Goal: Find specific page/section: Find specific page/section

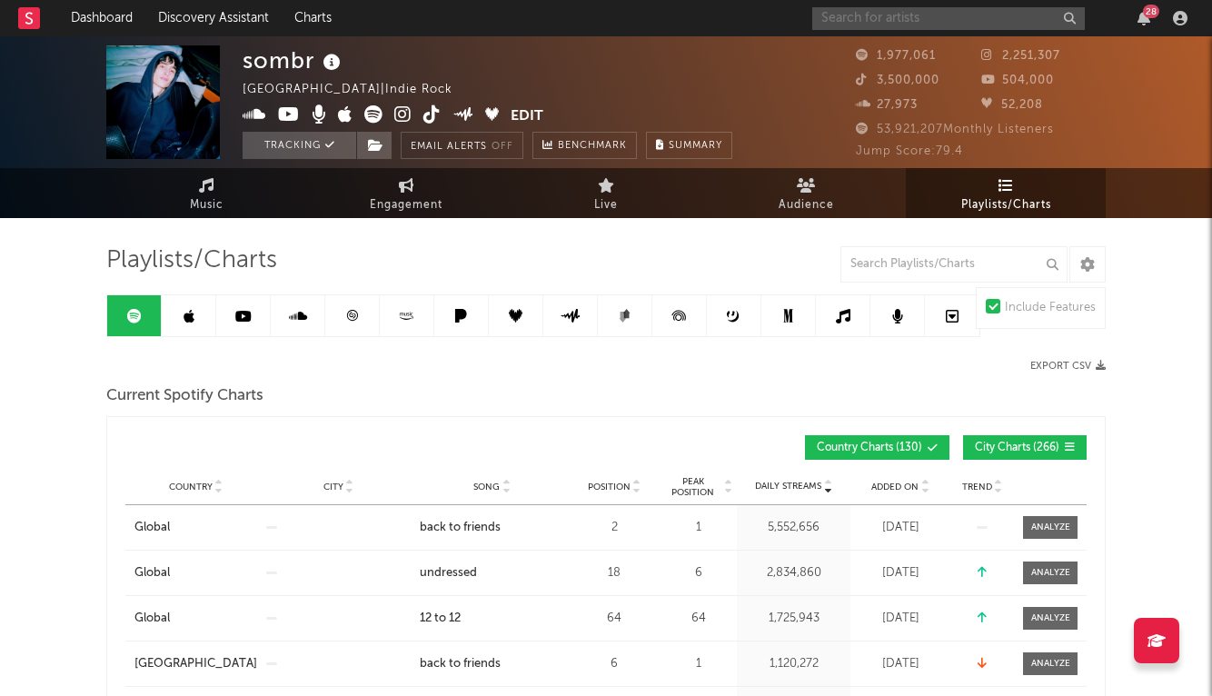
click at [981, 9] on input "text" at bounding box center [948, 18] width 273 height 23
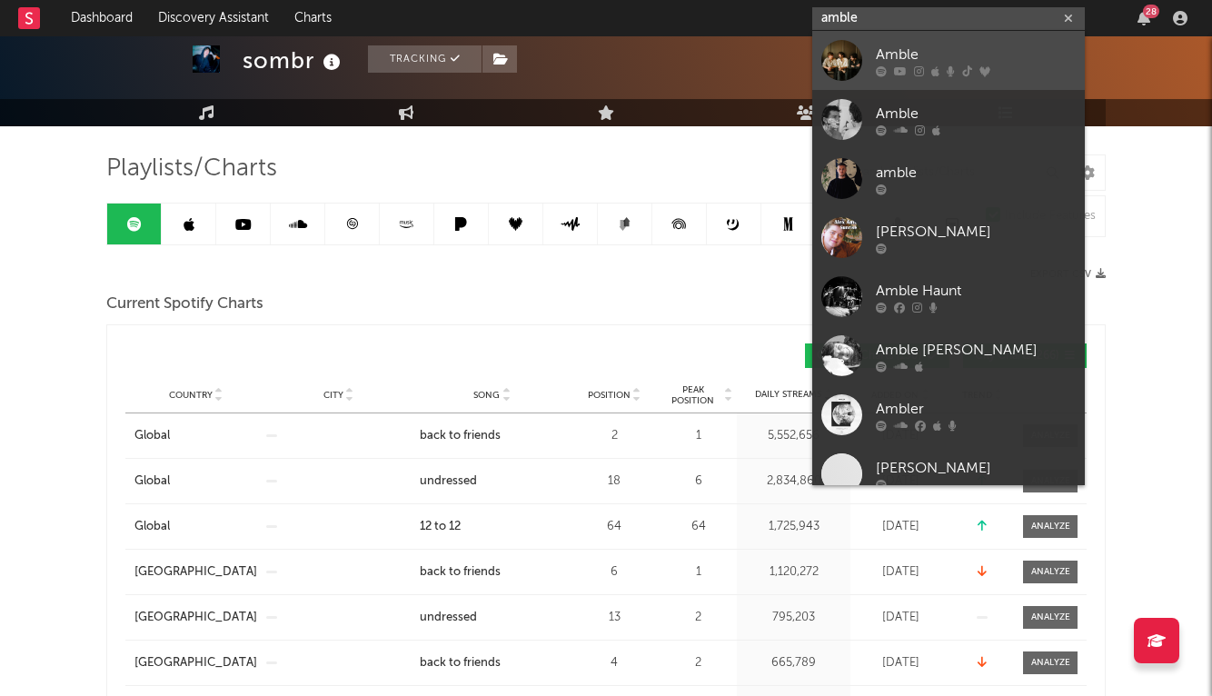
type input "amble"
click at [848, 77] on div at bounding box center [841, 60] width 41 height 41
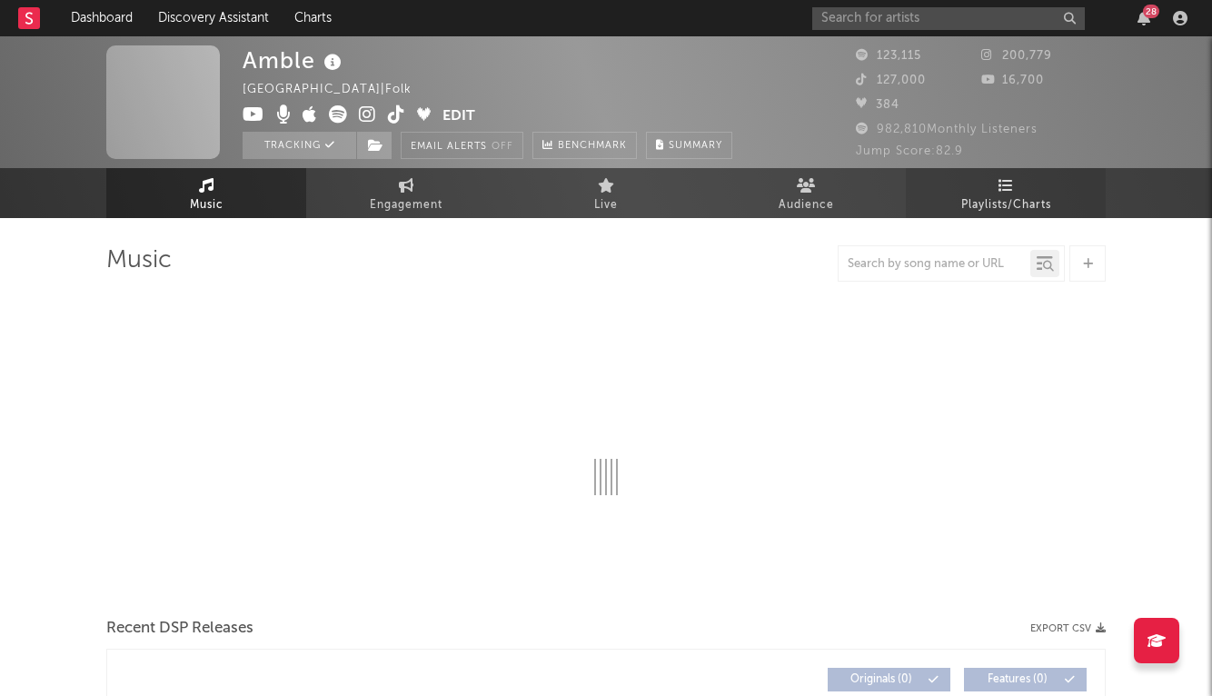
click at [982, 192] on link "Playlists/Charts" at bounding box center [1006, 193] width 200 height 50
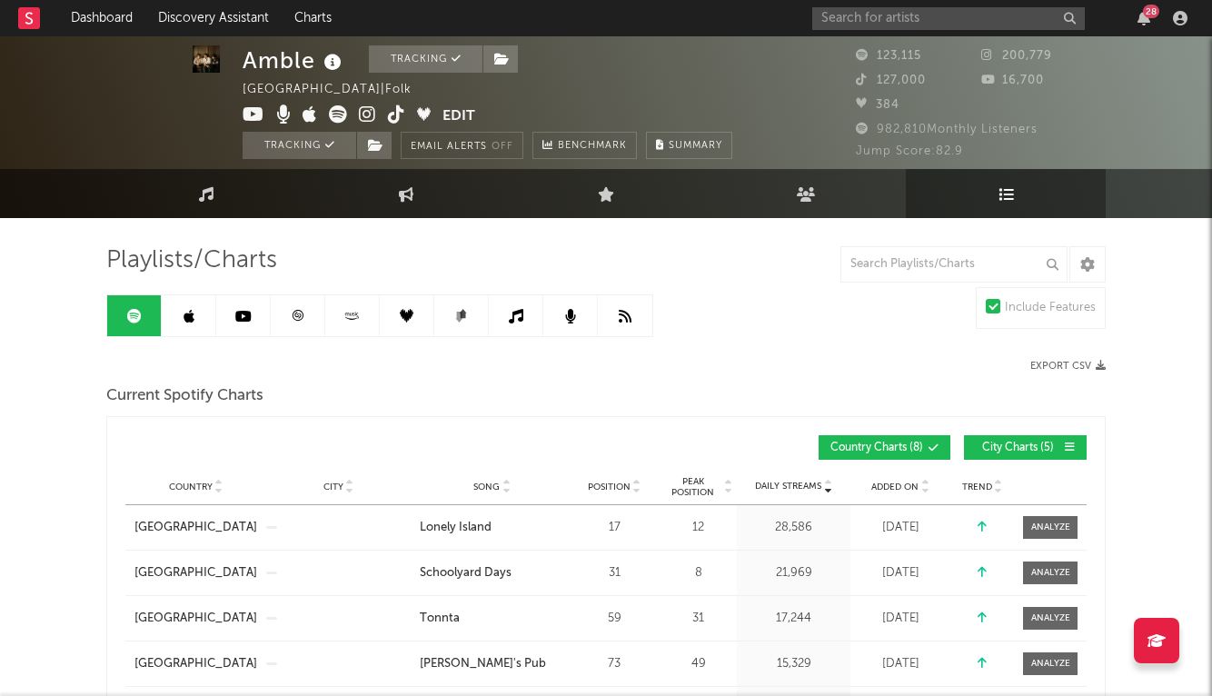
scroll to position [2, 0]
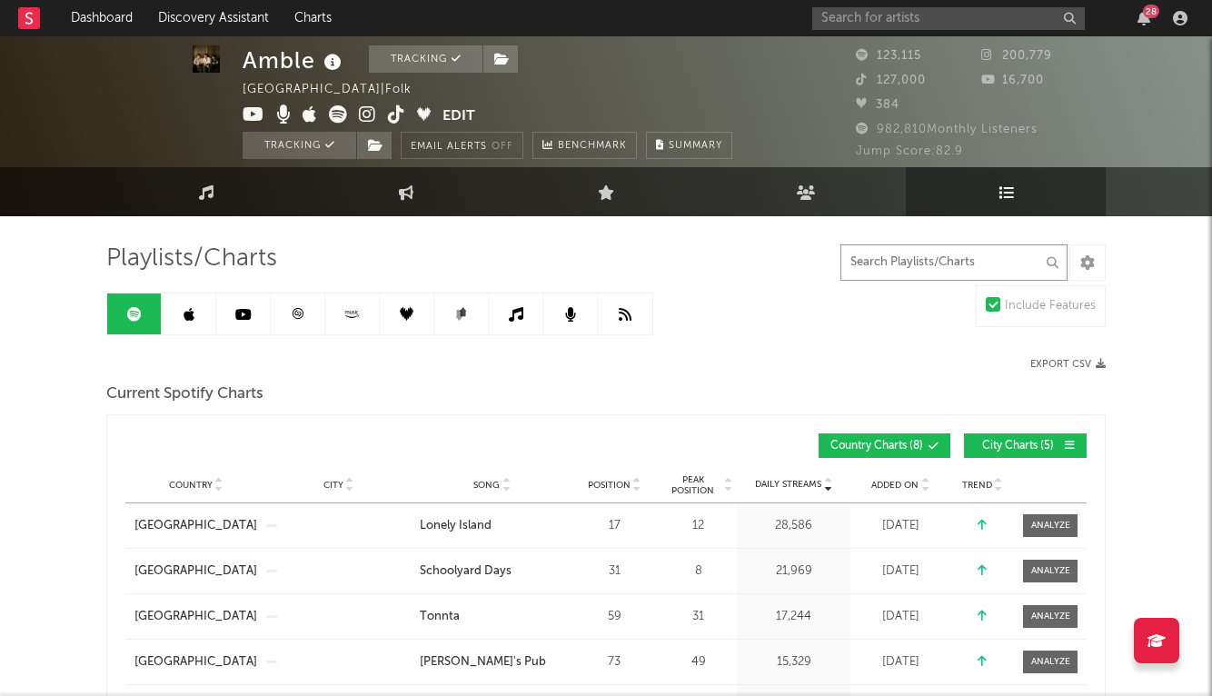
click at [954, 267] on input "text" at bounding box center [953, 262] width 227 height 36
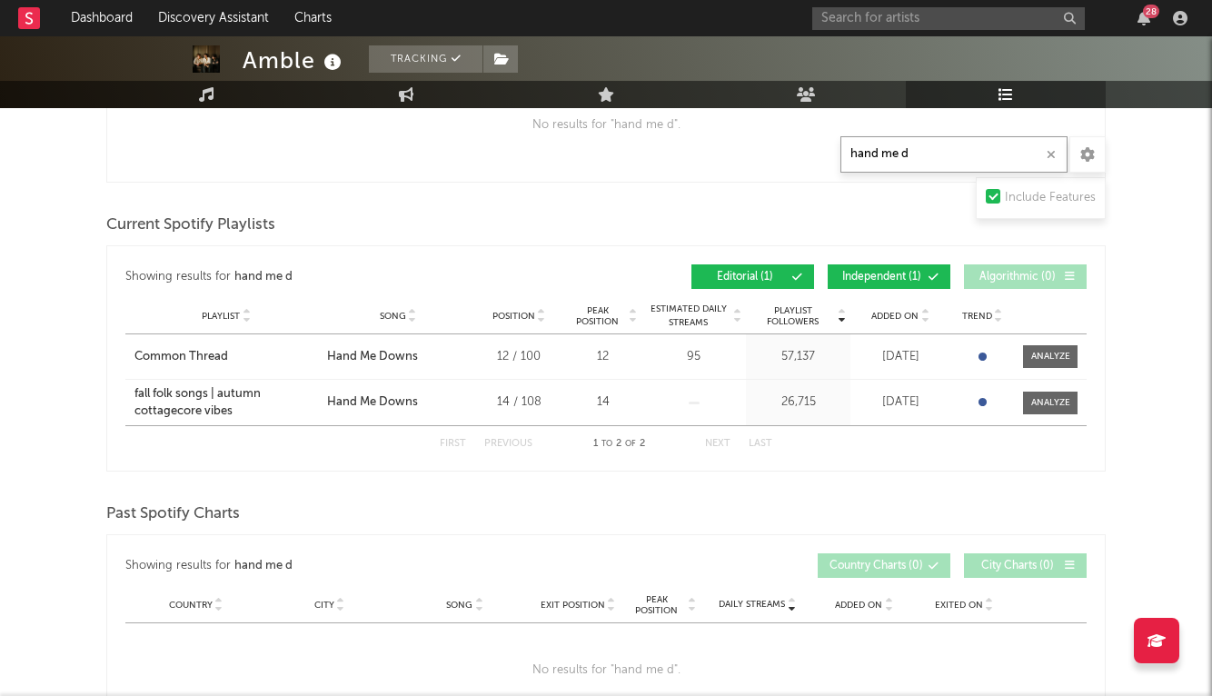
scroll to position [597, 0]
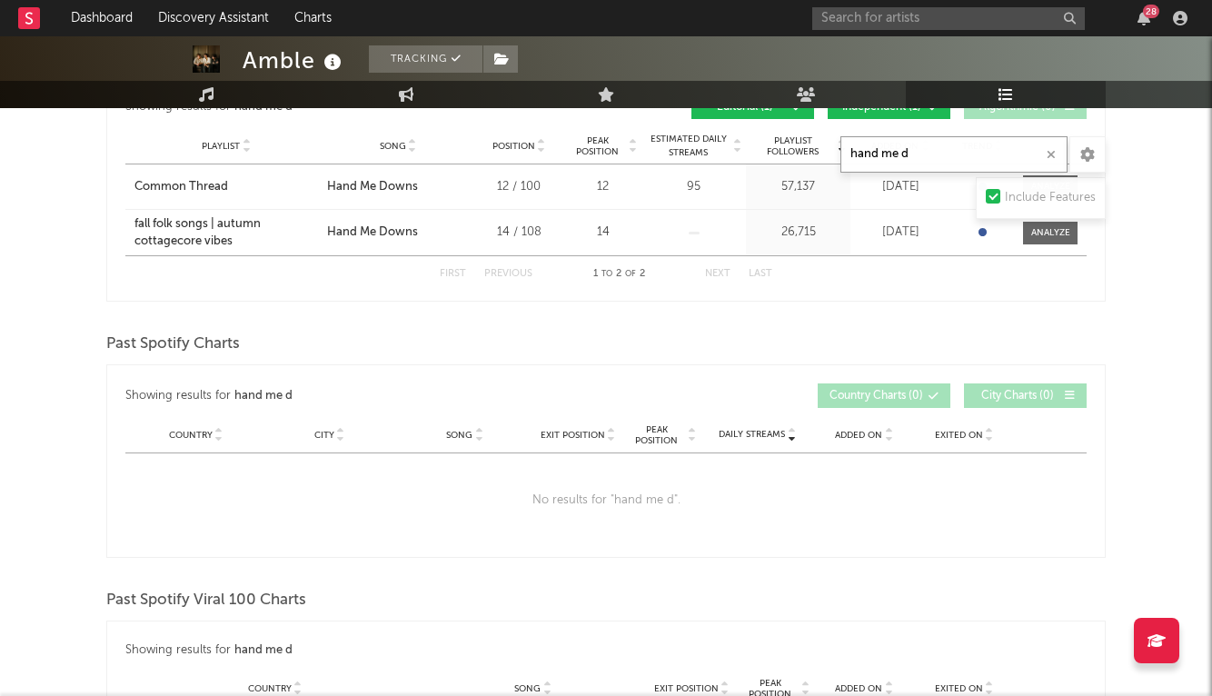
type input "hand me d"
